Goal: Navigation & Orientation: Find specific page/section

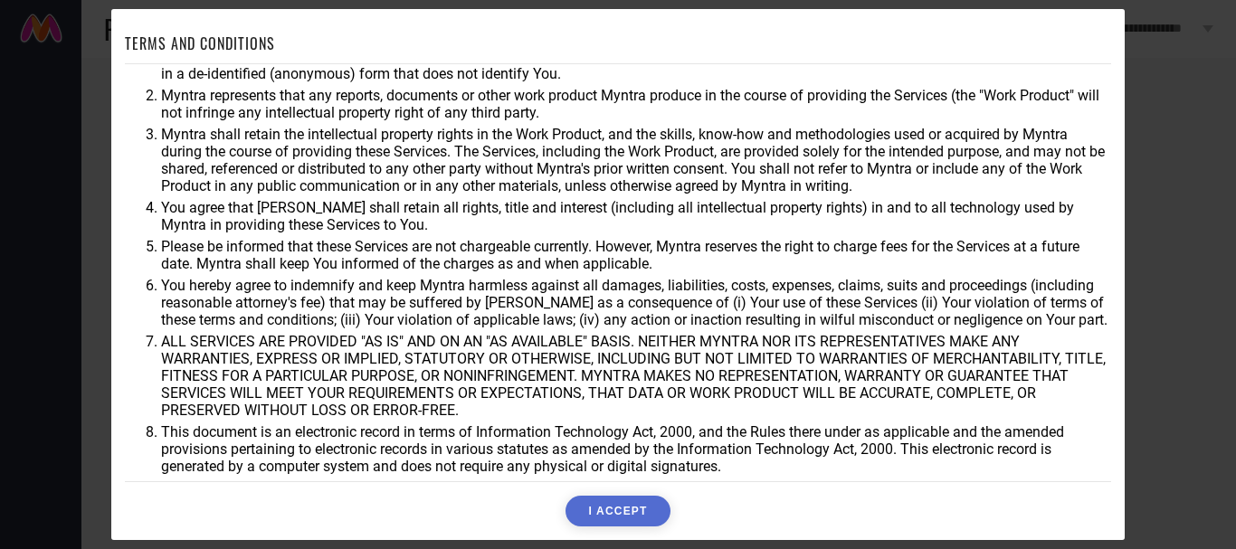
scroll to position [73, 0]
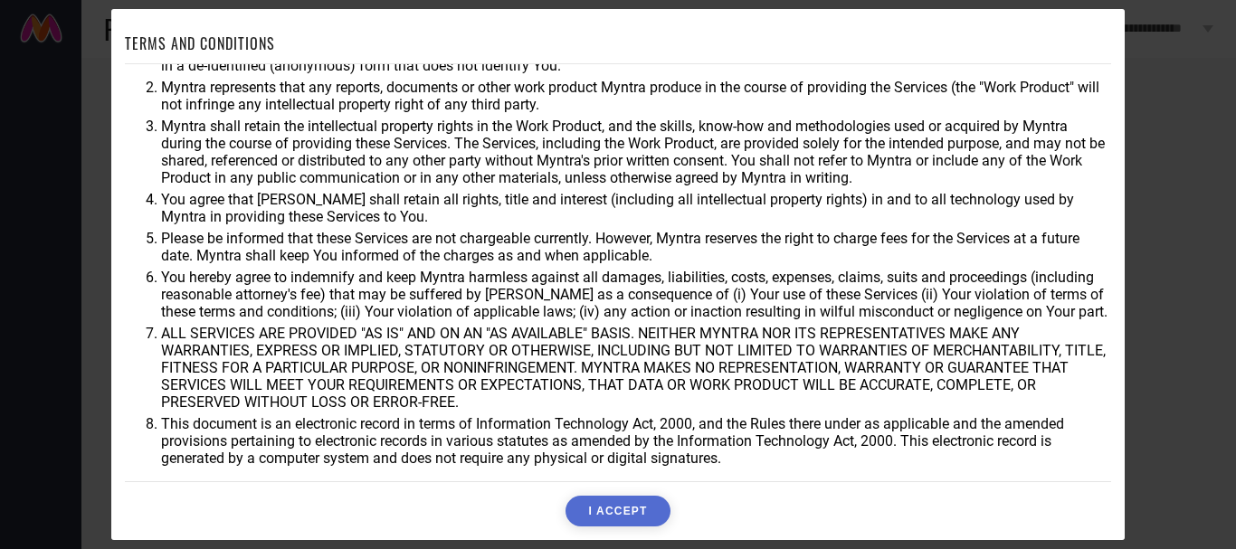
click at [617, 514] on button "I ACCEPT" at bounding box center [617, 511] width 104 height 31
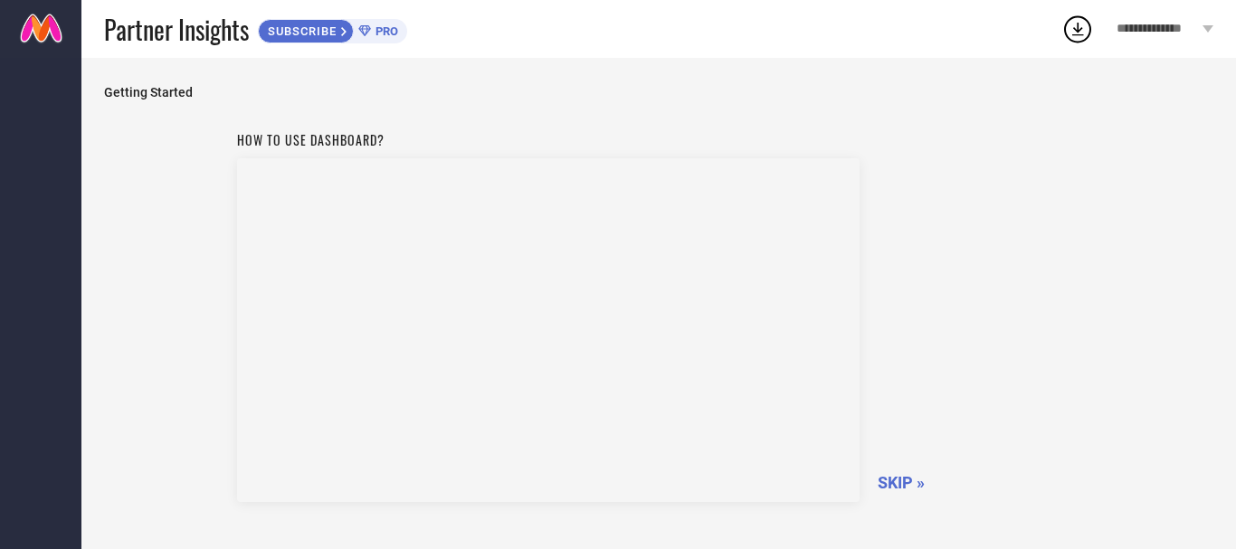
click at [43, 36] on link at bounding box center [40, 29] width 81 height 58
